Goal: Transaction & Acquisition: Purchase product/service

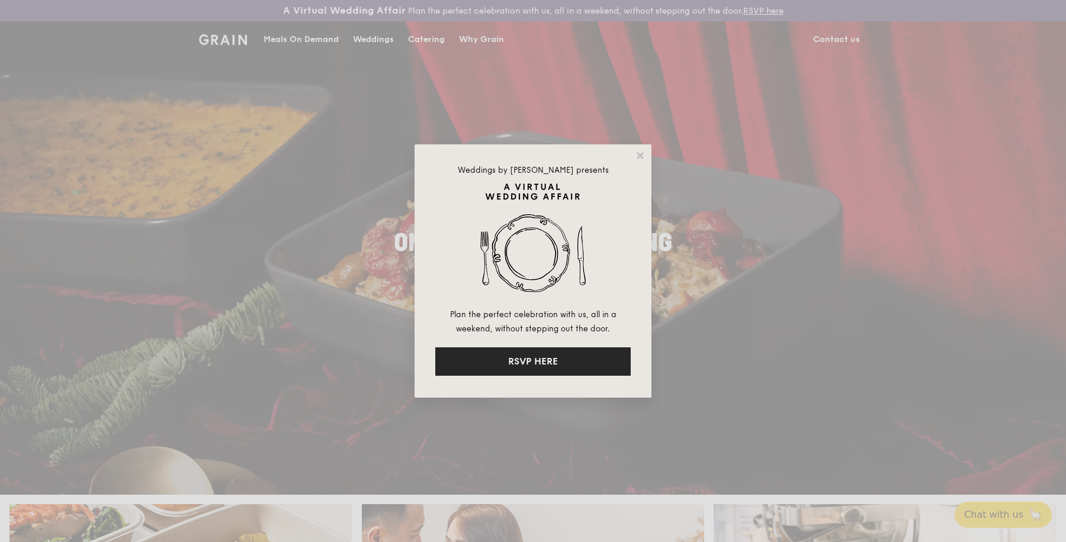
click at [533, 361] on button "RSVP HERE" at bounding box center [532, 362] width 195 height 28
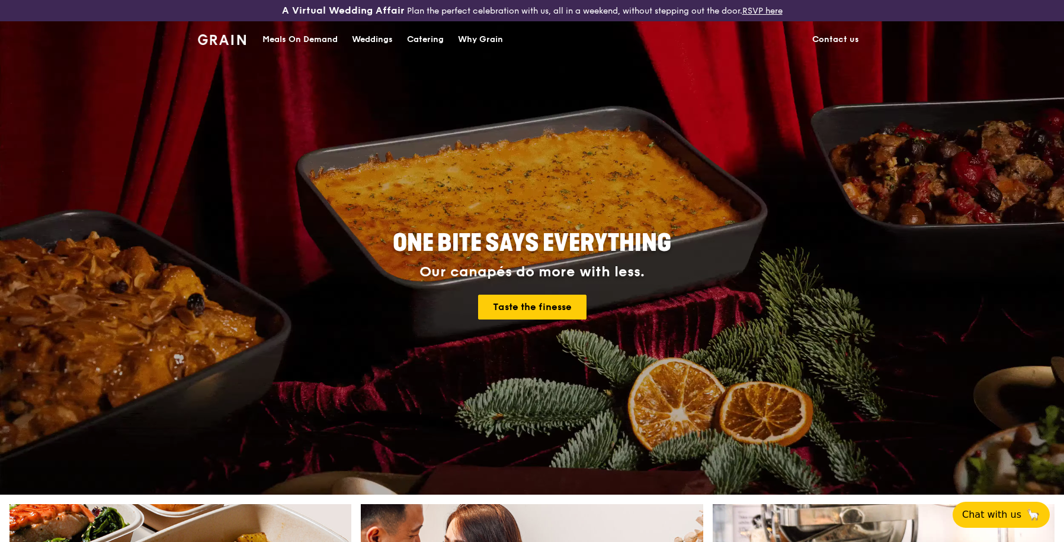
click at [301, 36] on div "Meals On Demand" at bounding box center [299, 40] width 75 height 36
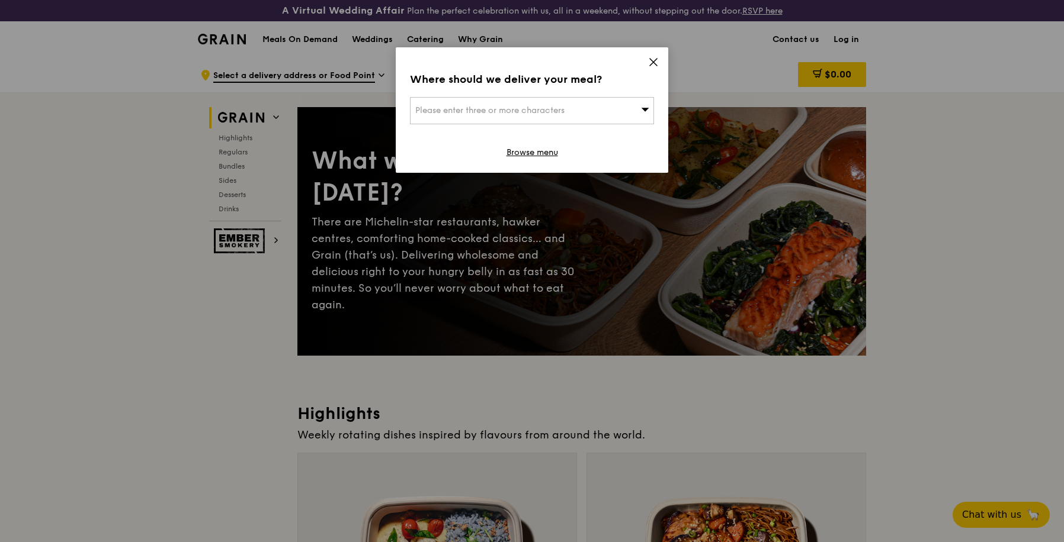
click at [656, 61] on icon at bounding box center [653, 62] width 11 height 11
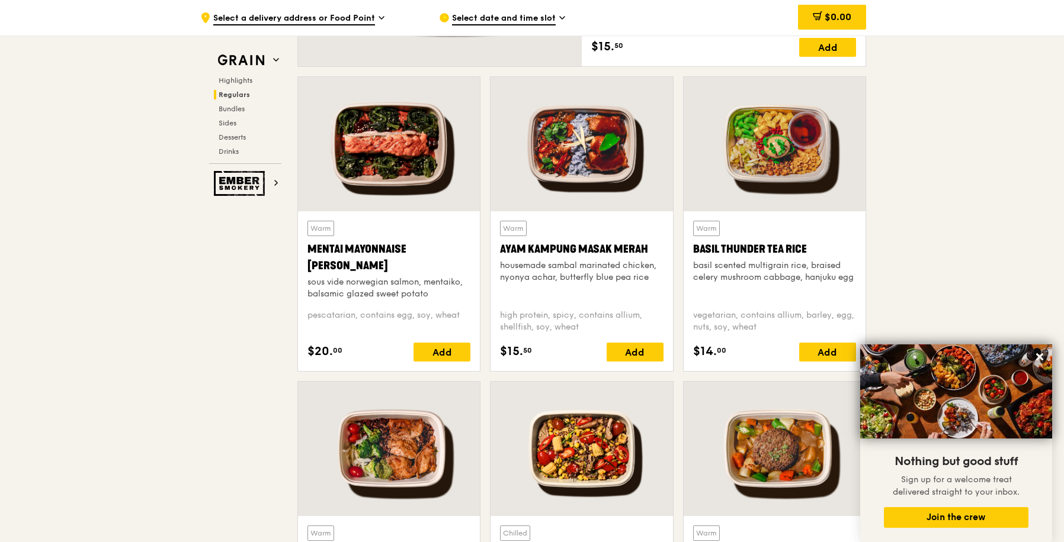
scroll to position [1031, 0]
